Goal: Task Accomplishment & Management: Manage account settings

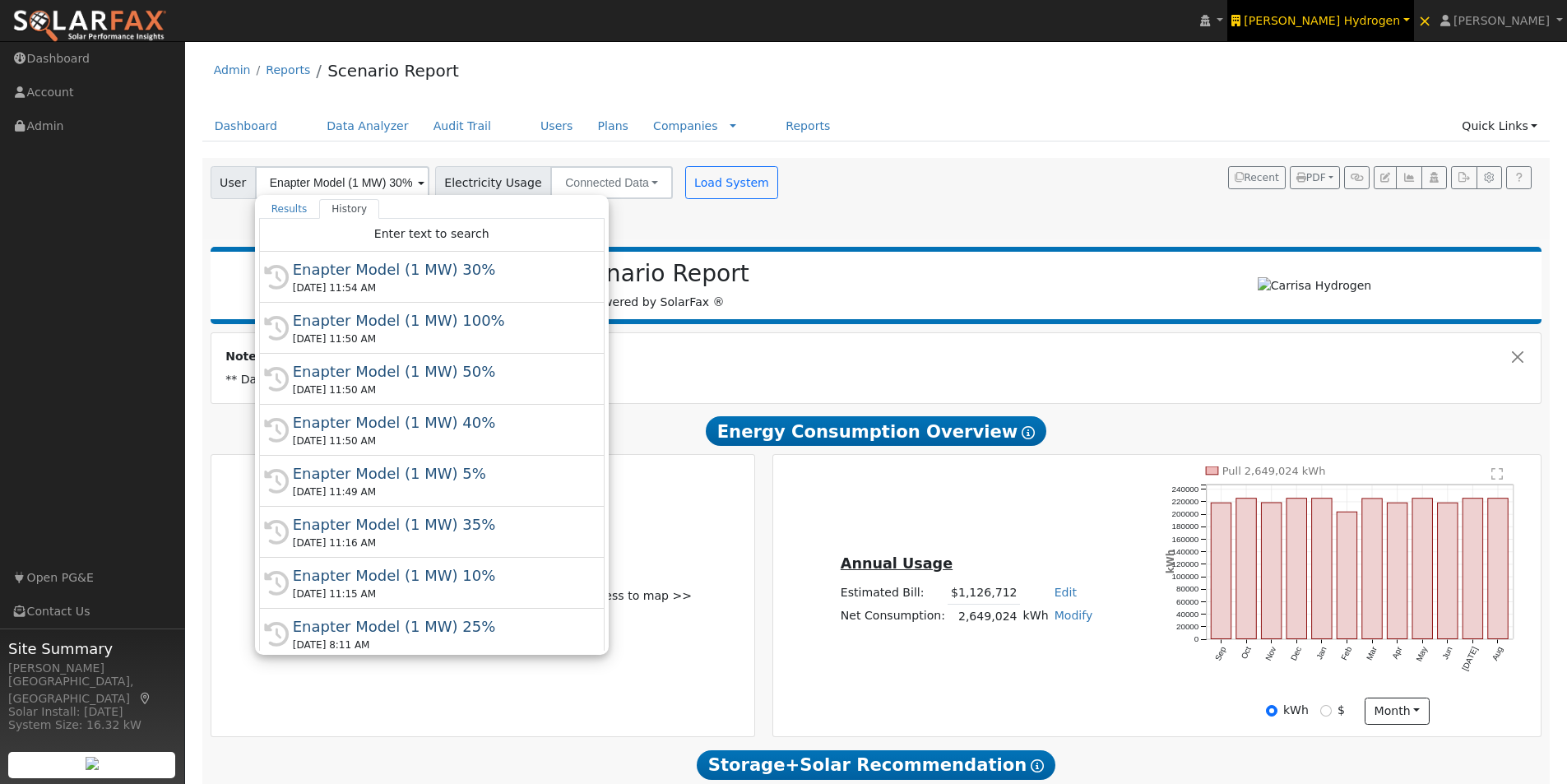
click at [1383, 23] on span "Carrisa Hydrogen" at bounding box center [1322, 21] width 156 height 13
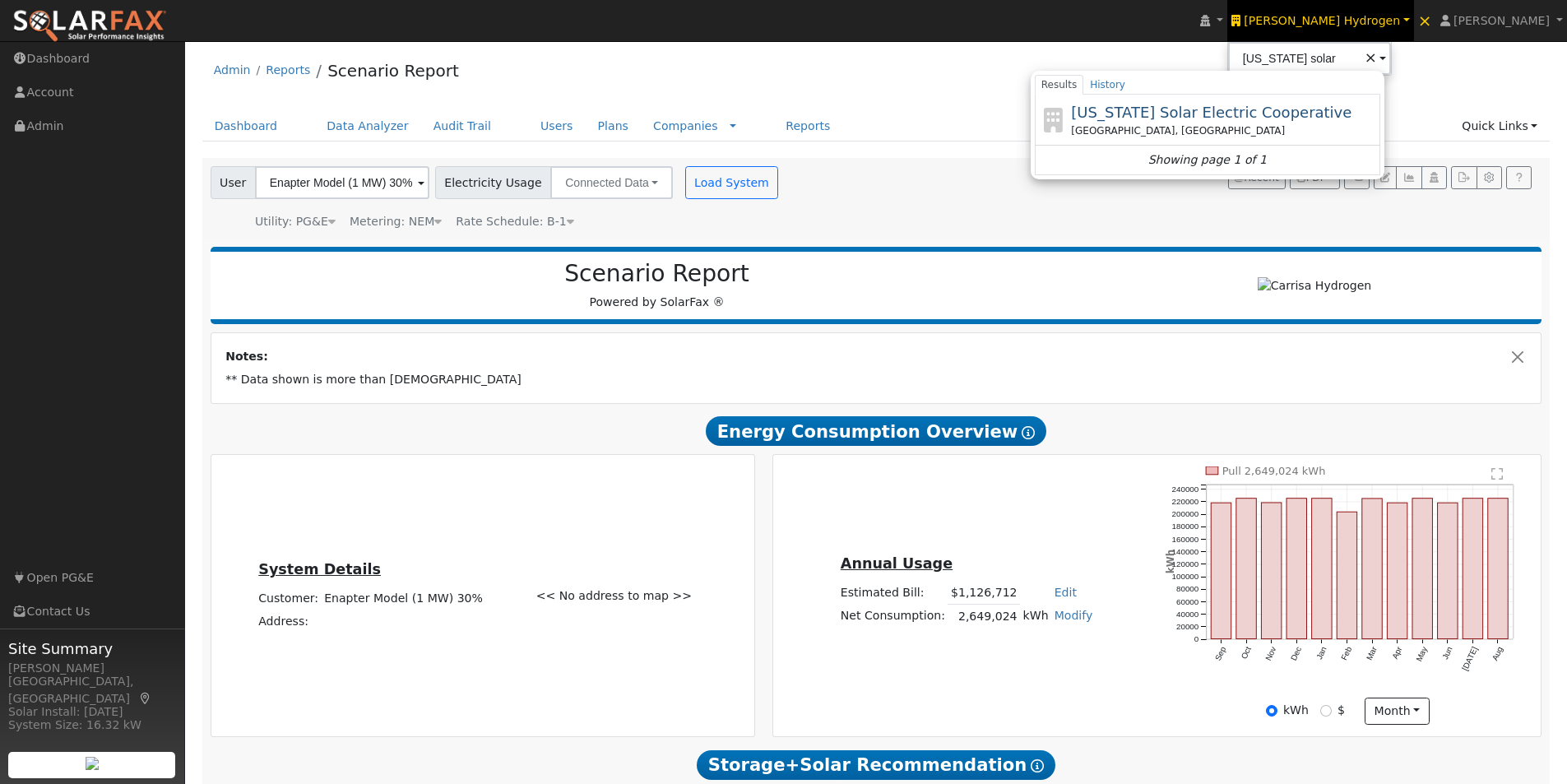
drag, startPoint x: 1212, startPoint y: 116, endPoint x: 1202, endPoint y: 109, distance: 12.2
click at [1209, 113] on span "[US_STATE] Solar Electric Cooperative" at bounding box center [1210, 112] width 281 height 17
type input "[US_STATE] Solar Electric Cooperative"
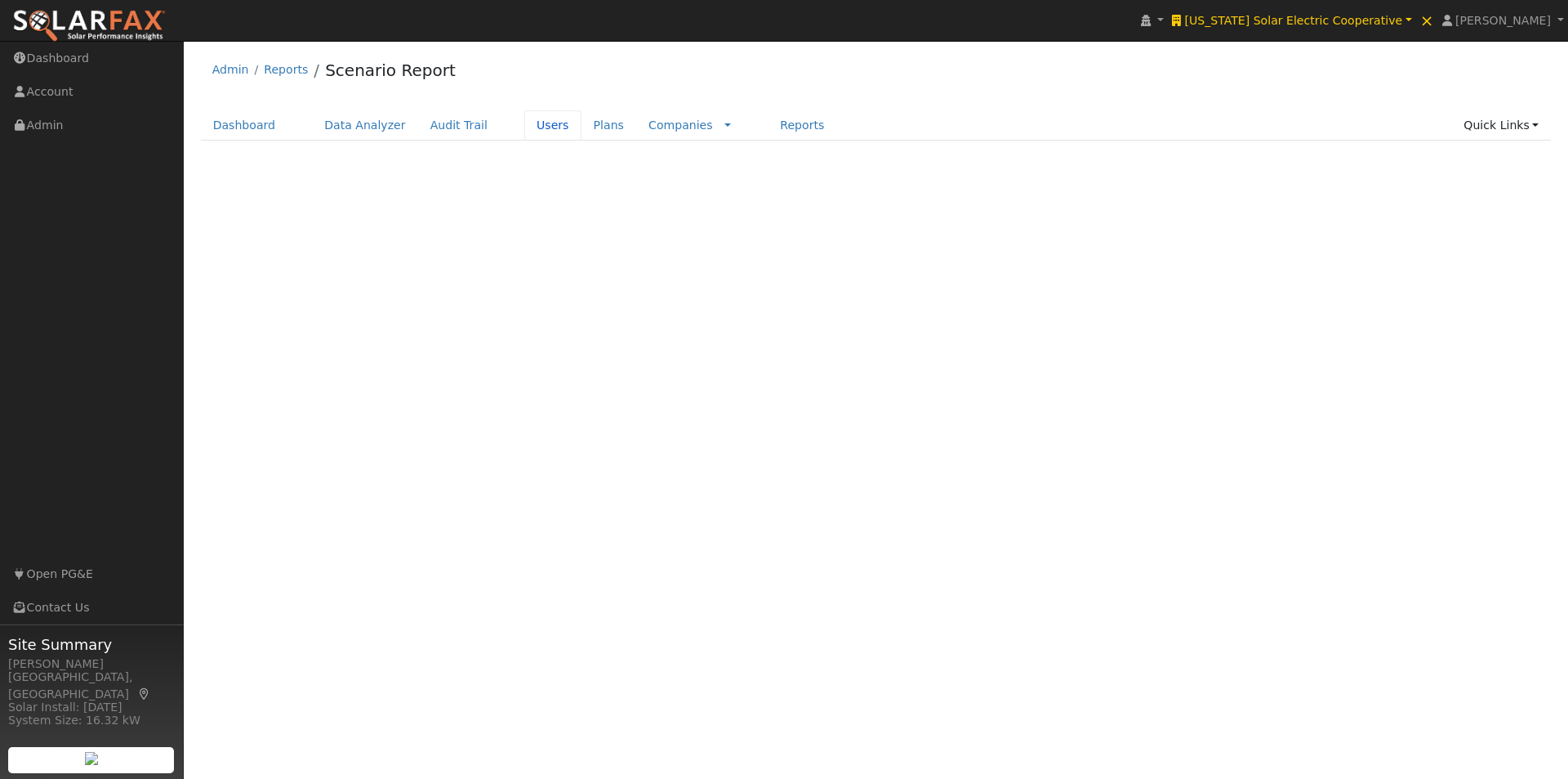
click at [524, 126] on link "Users" at bounding box center [552, 126] width 58 height 30
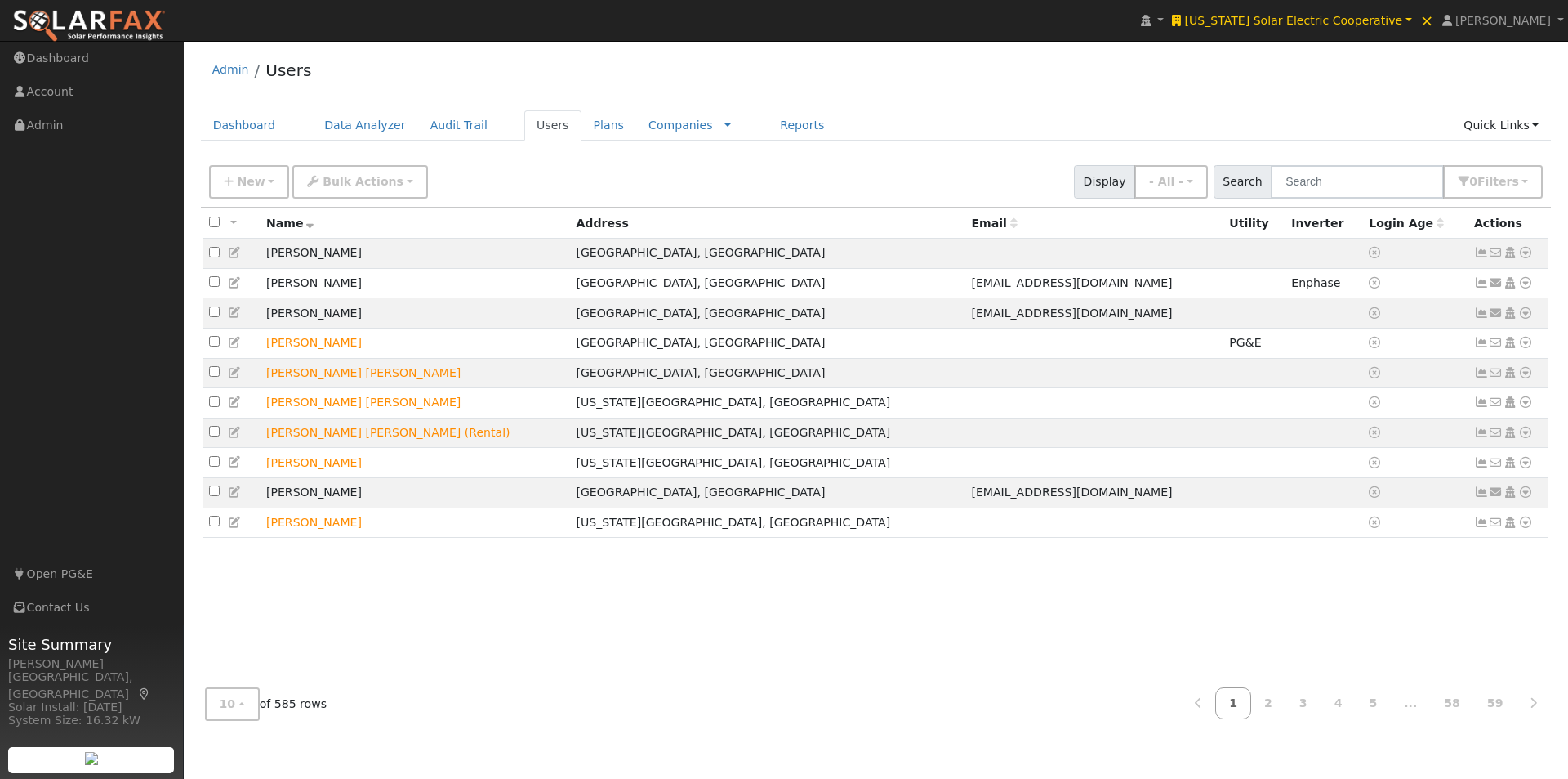
click at [214, 220] on input "checkbox" at bounding box center [213, 221] width 10 height 10
checkbox input "true"
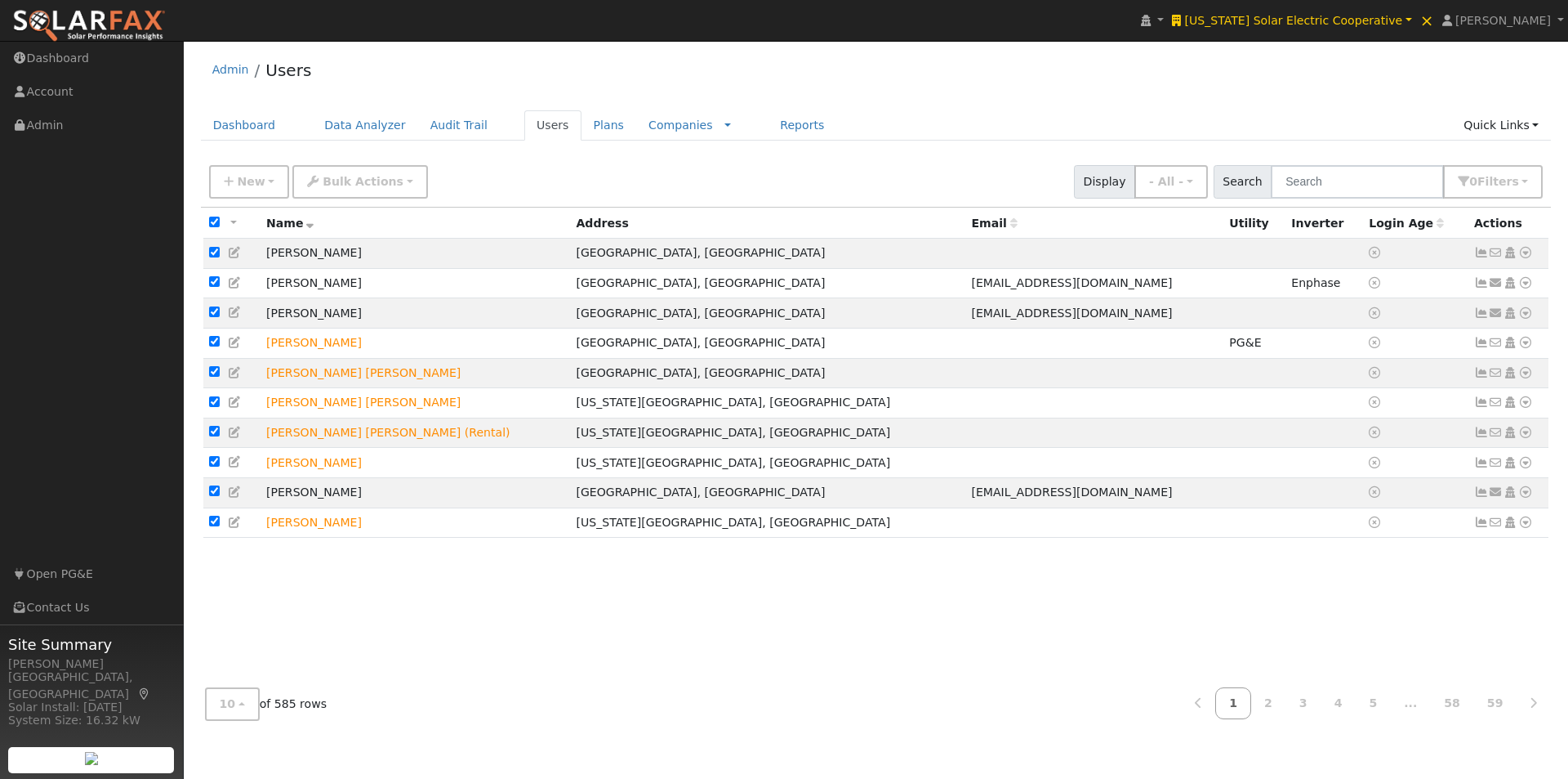
checkbox input "true"
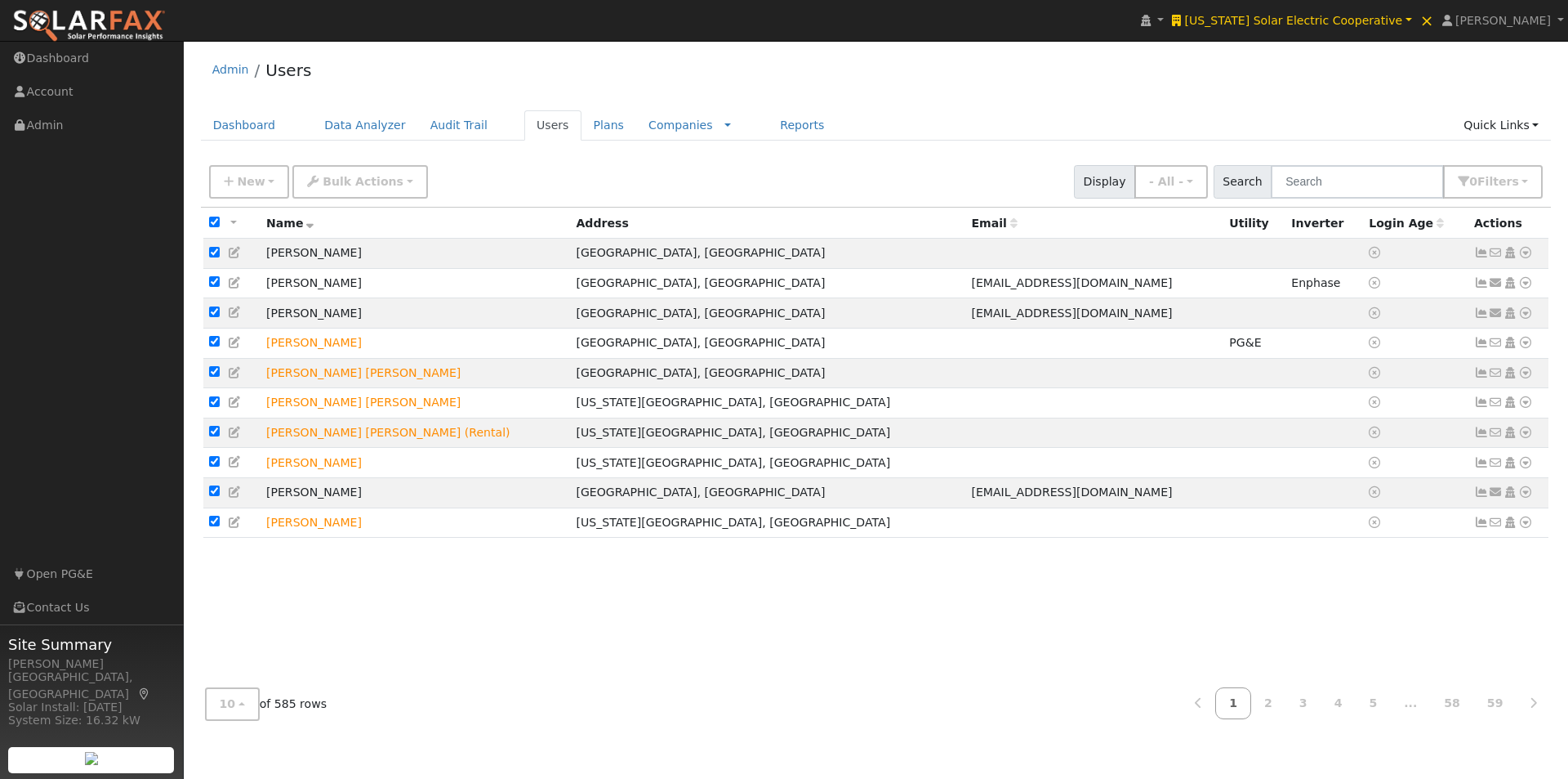
checkbox input "true"
click at [336, 185] on span "Bulk Actions" at bounding box center [363, 181] width 81 height 13
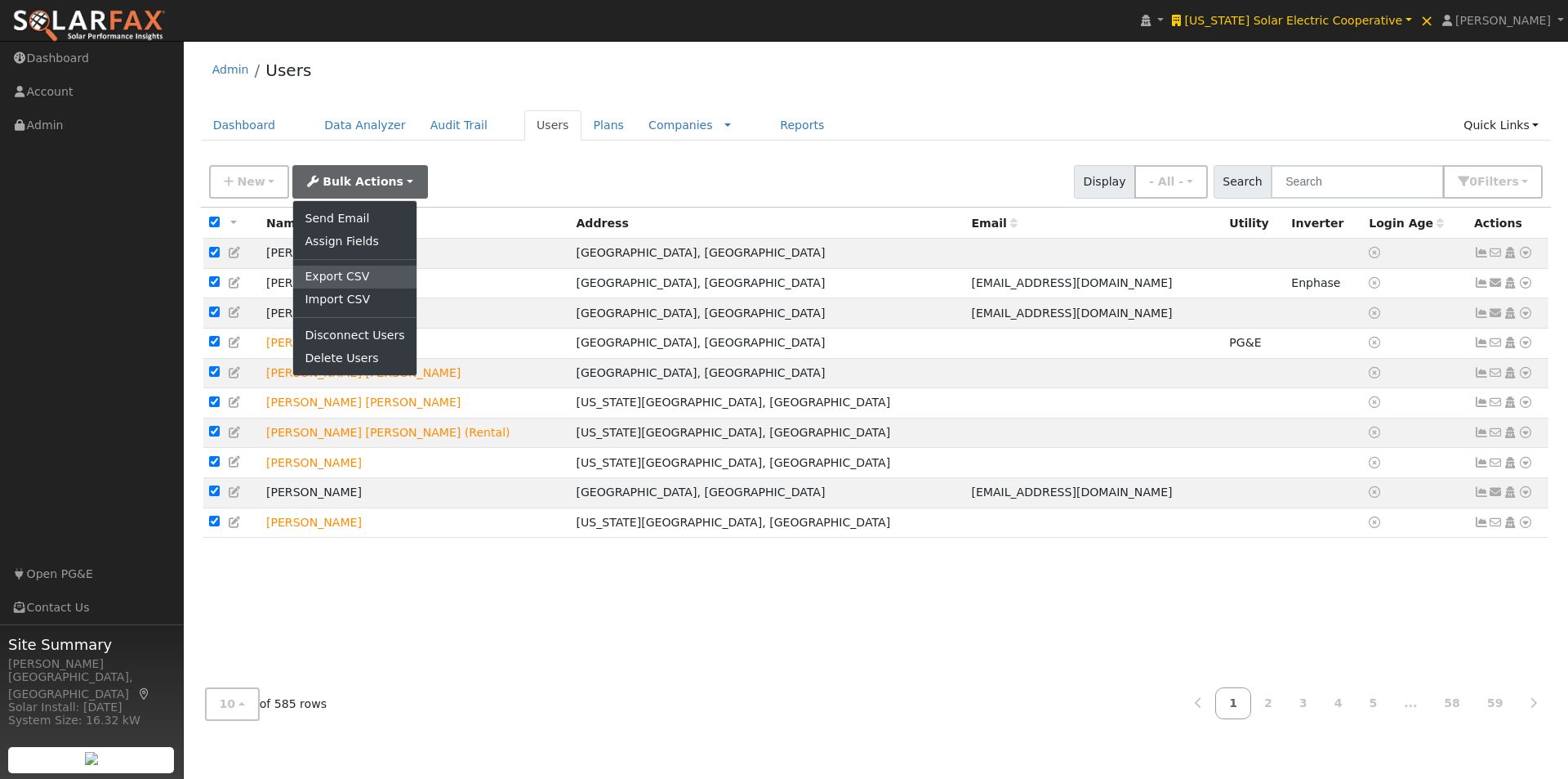
drag, startPoint x: 318, startPoint y: 270, endPoint x: 432, endPoint y: 273, distance: 114.0
click at [318, 272] on link "Export CSV" at bounding box center [355, 277] width 123 height 23
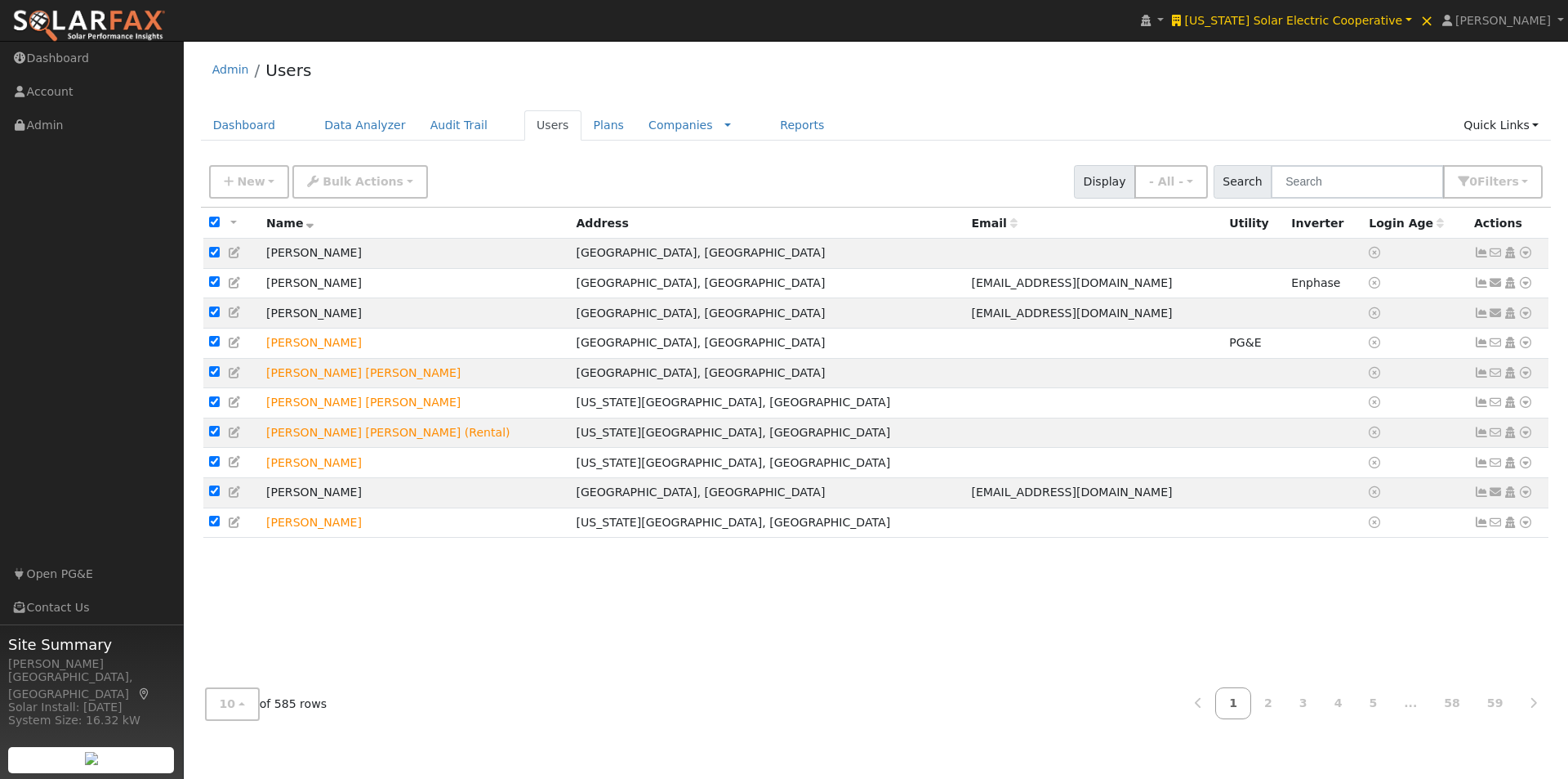
click at [212, 223] on input "checkbox" at bounding box center [213, 221] width 10 height 10
checkbox input "false"
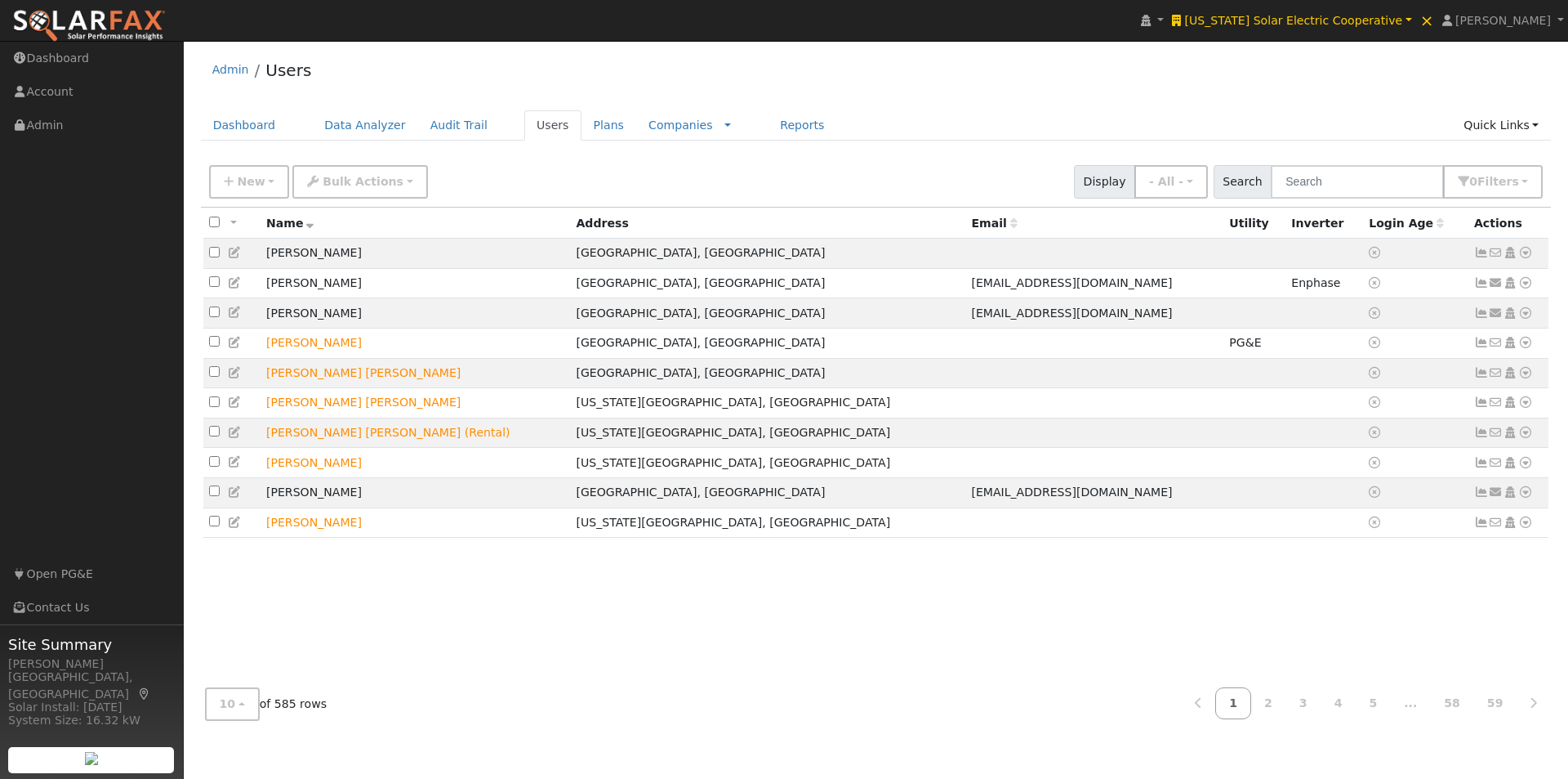
checkbox input "false"
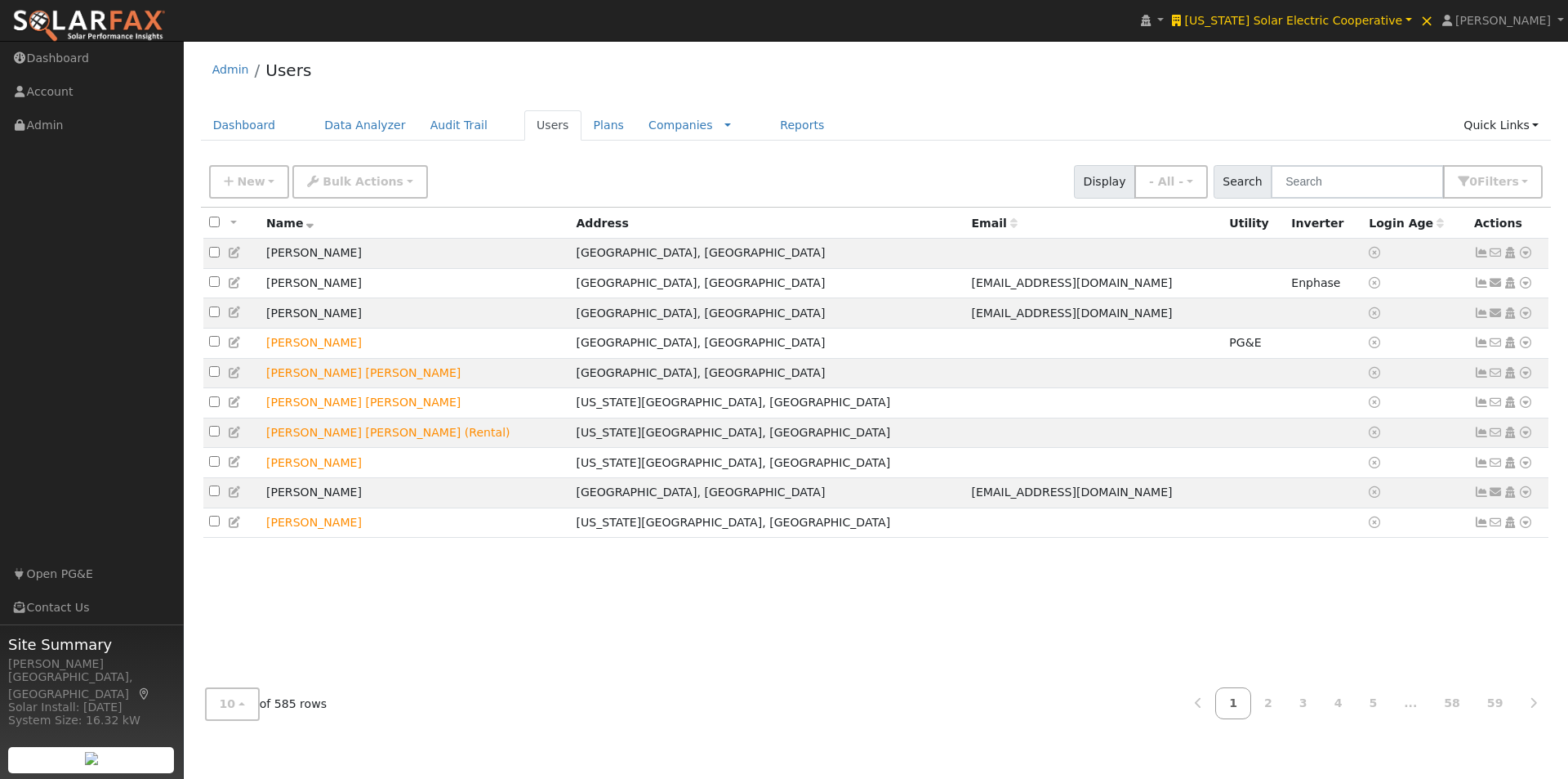
checkbox input "false"
click at [767, 125] on link "Reports" at bounding box center [801, 126] width 69 height 30
